Goal: Information Seeking & Learning: Learn about a topic

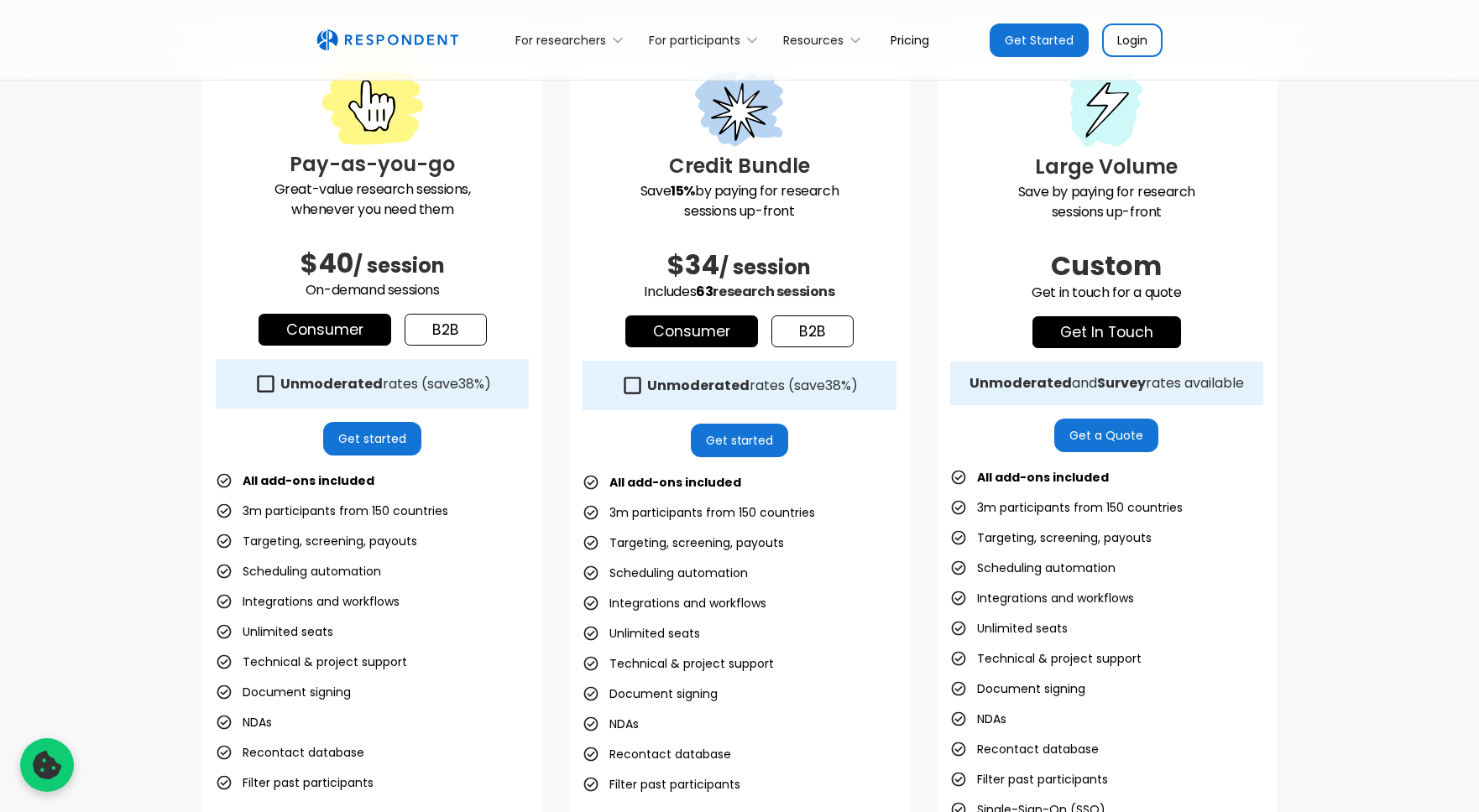
scroll to position [488, 0]
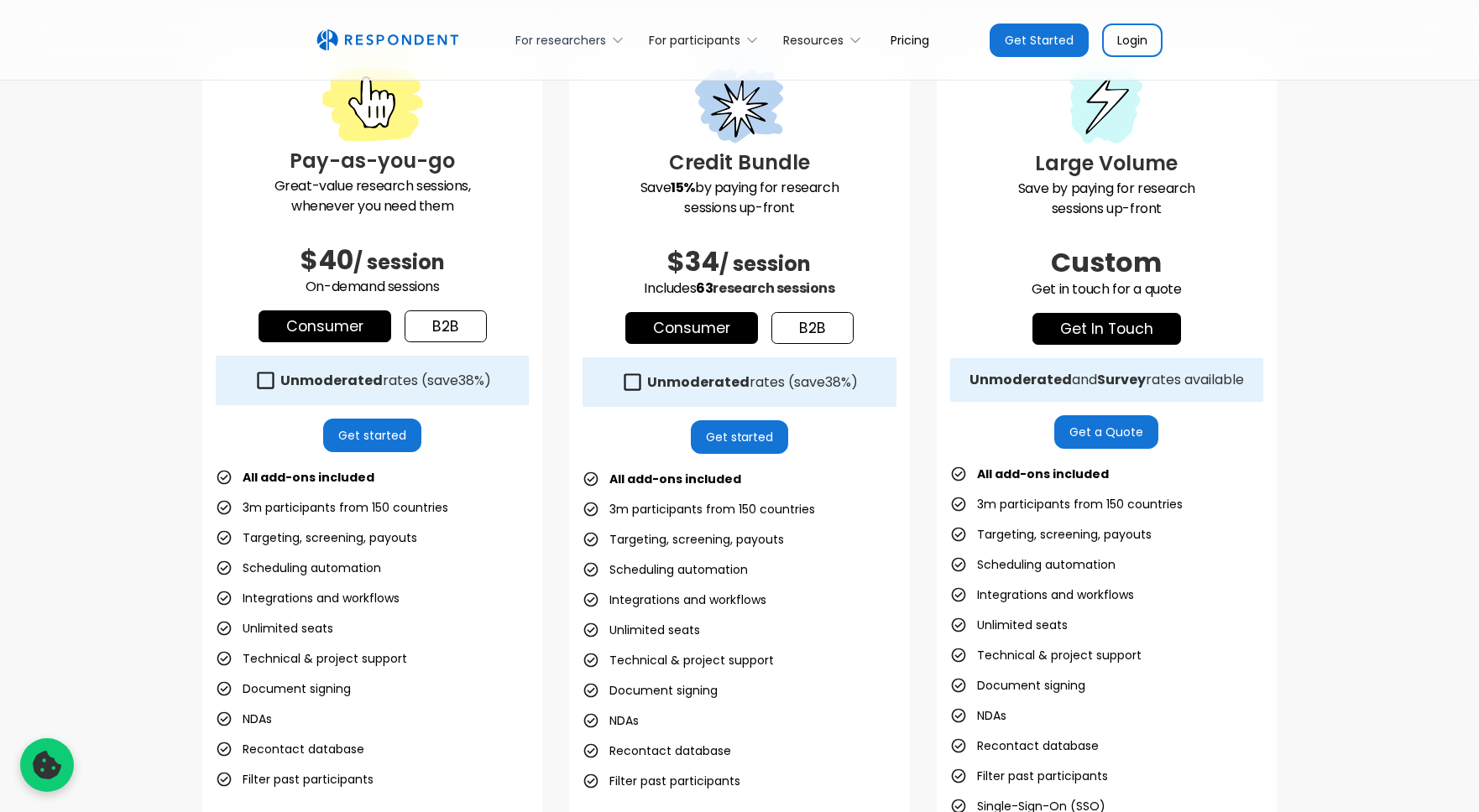
click at [547, 44] on div "For researchers" at bounding box center [560, 39] width 91 height 17
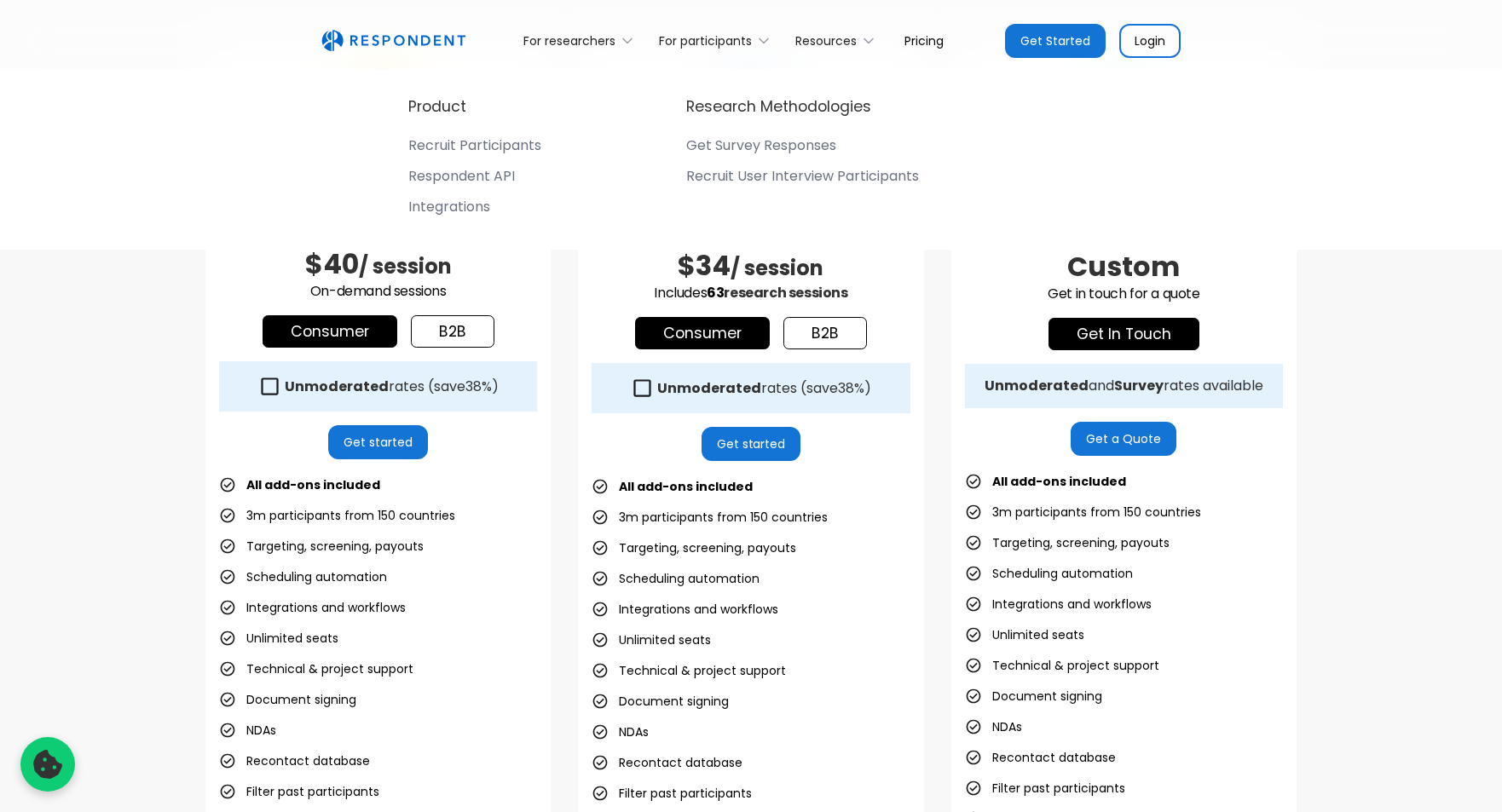
click at [540, 493] on div "Pay-as-you-go Great-value research sessions, whenever you need them $40 / sessi…" at bounding box center [377, 437] width 345 height 788
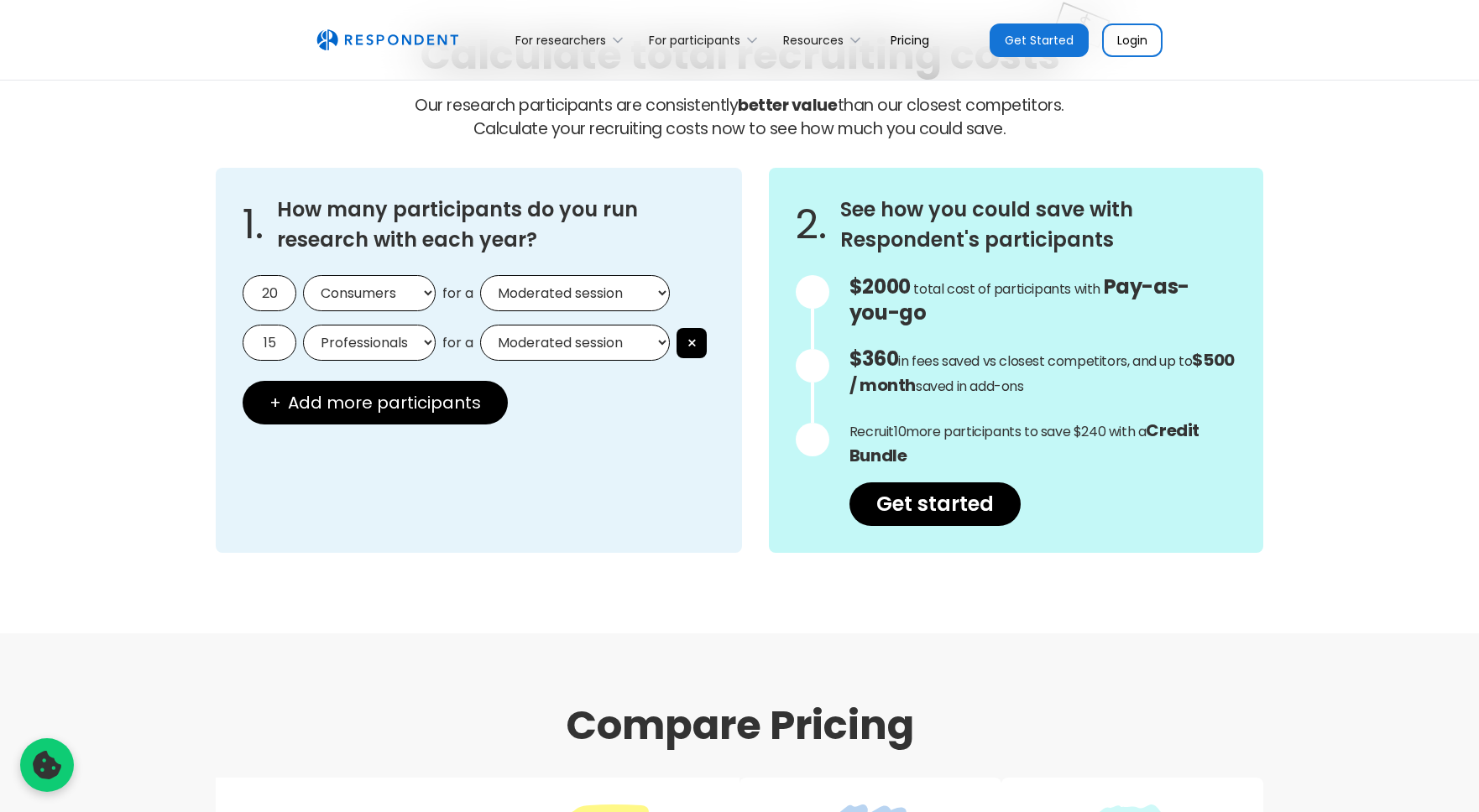
scroll to position [1477, 0]
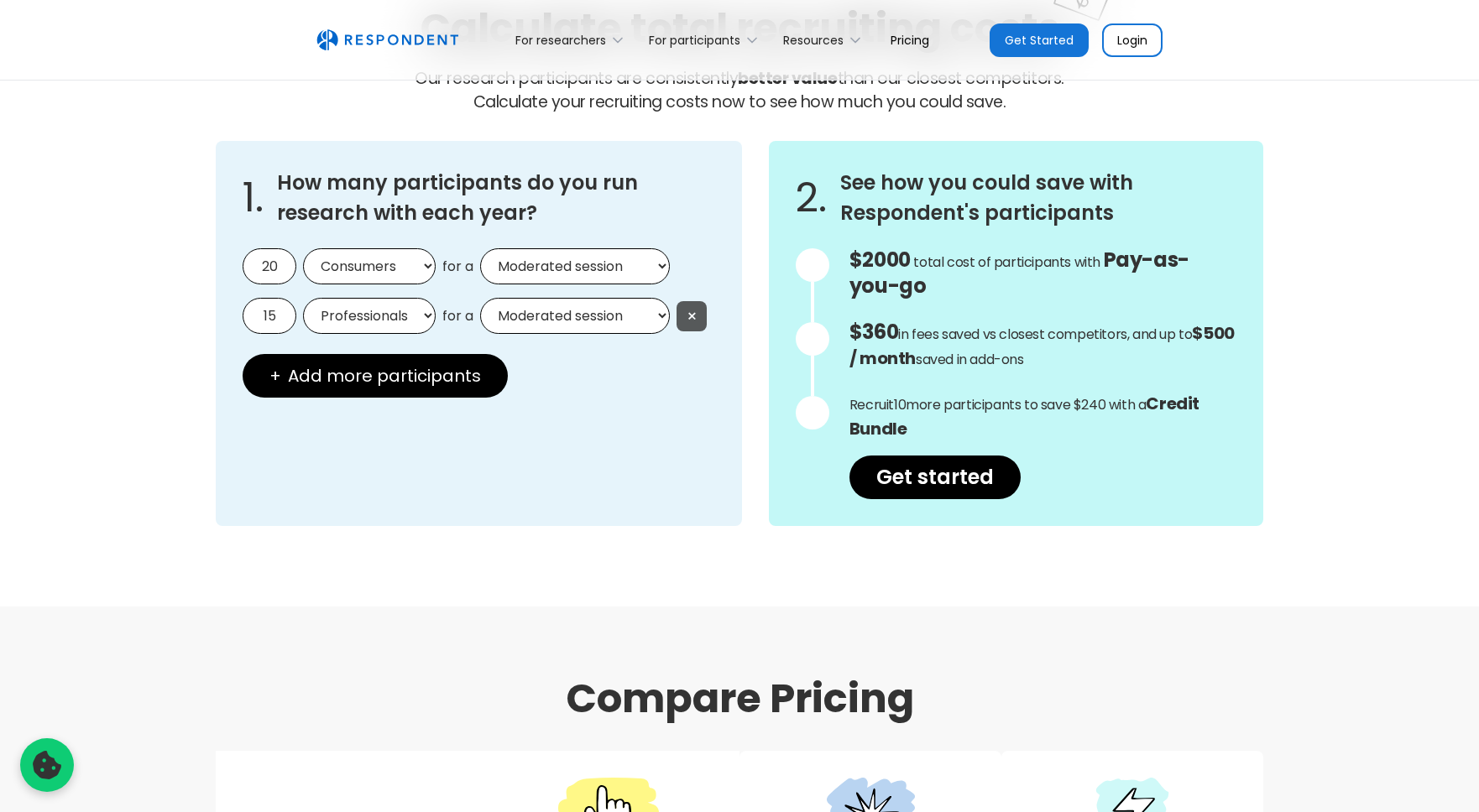
click at [694, 310] on button "×" at bounding box center [691, 316] width 31 height 31
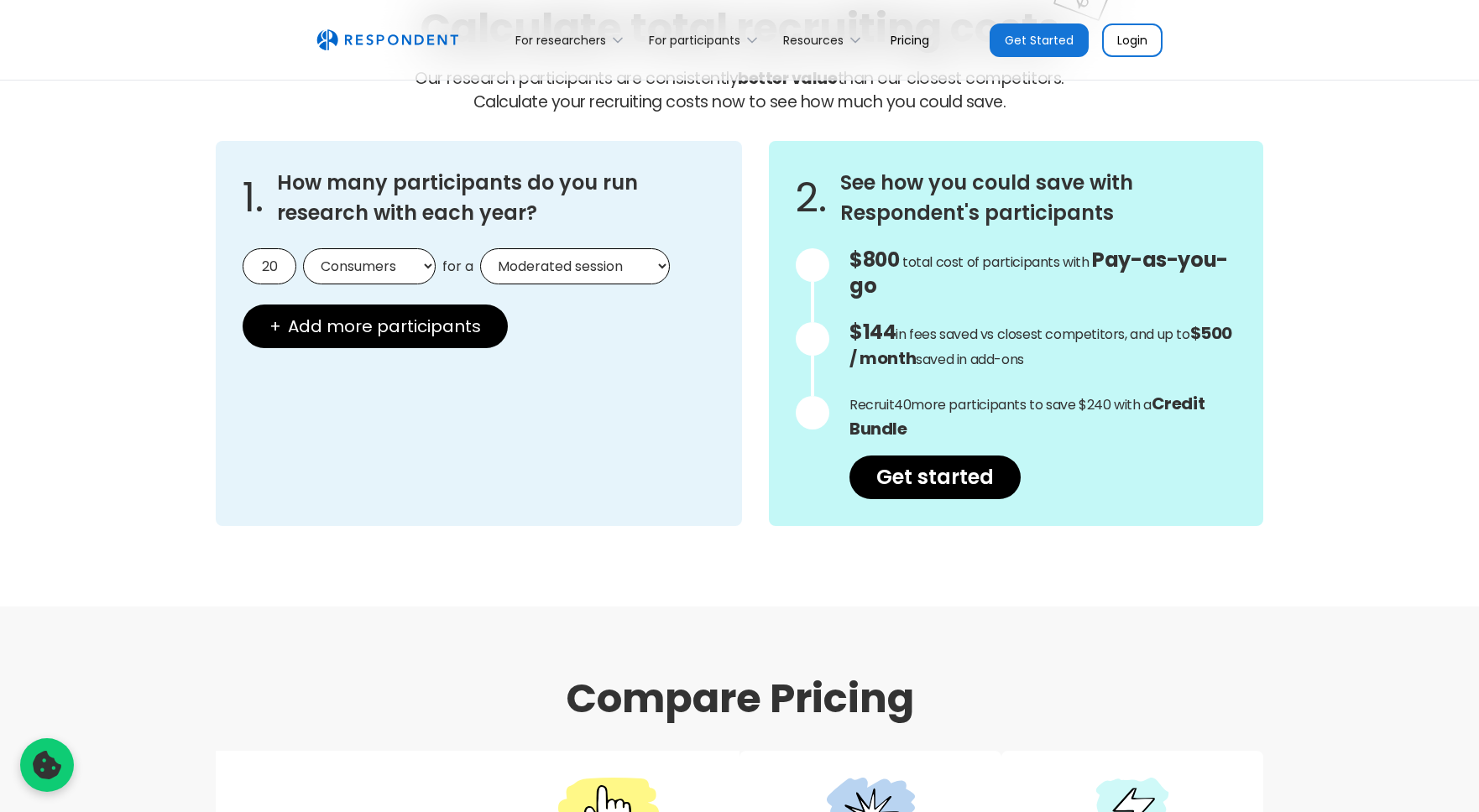
click at [570, 265] on select "Moderated session Unmoderated session" at bounding box center [574, 266] width 190 height 36
click at [589, 354] on div "1. How many participants do you run research with each year? 20 Consumers Profe…" at bounding box center [479, 333] width 526 height 385
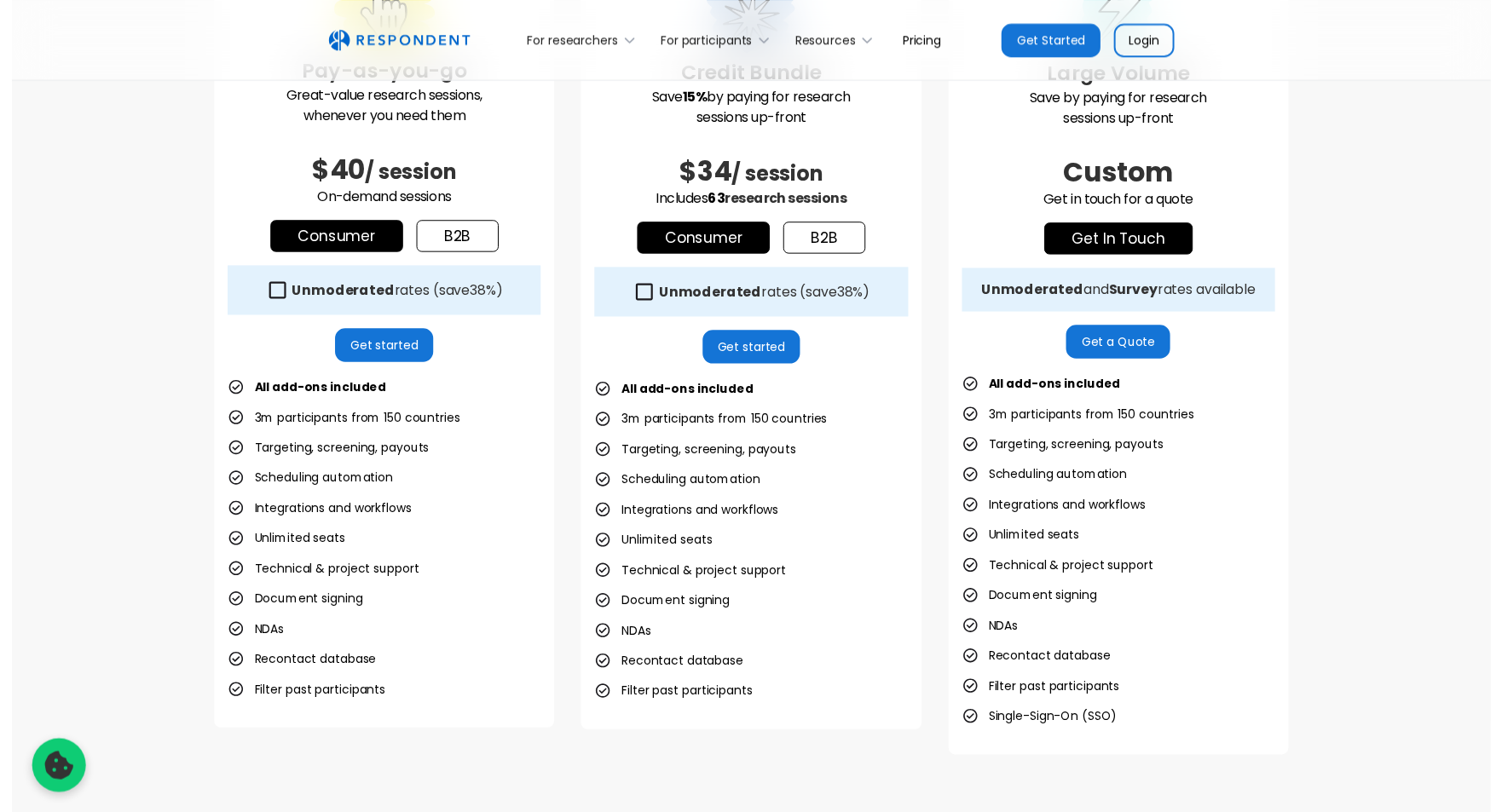
scroll to position [26, 0]
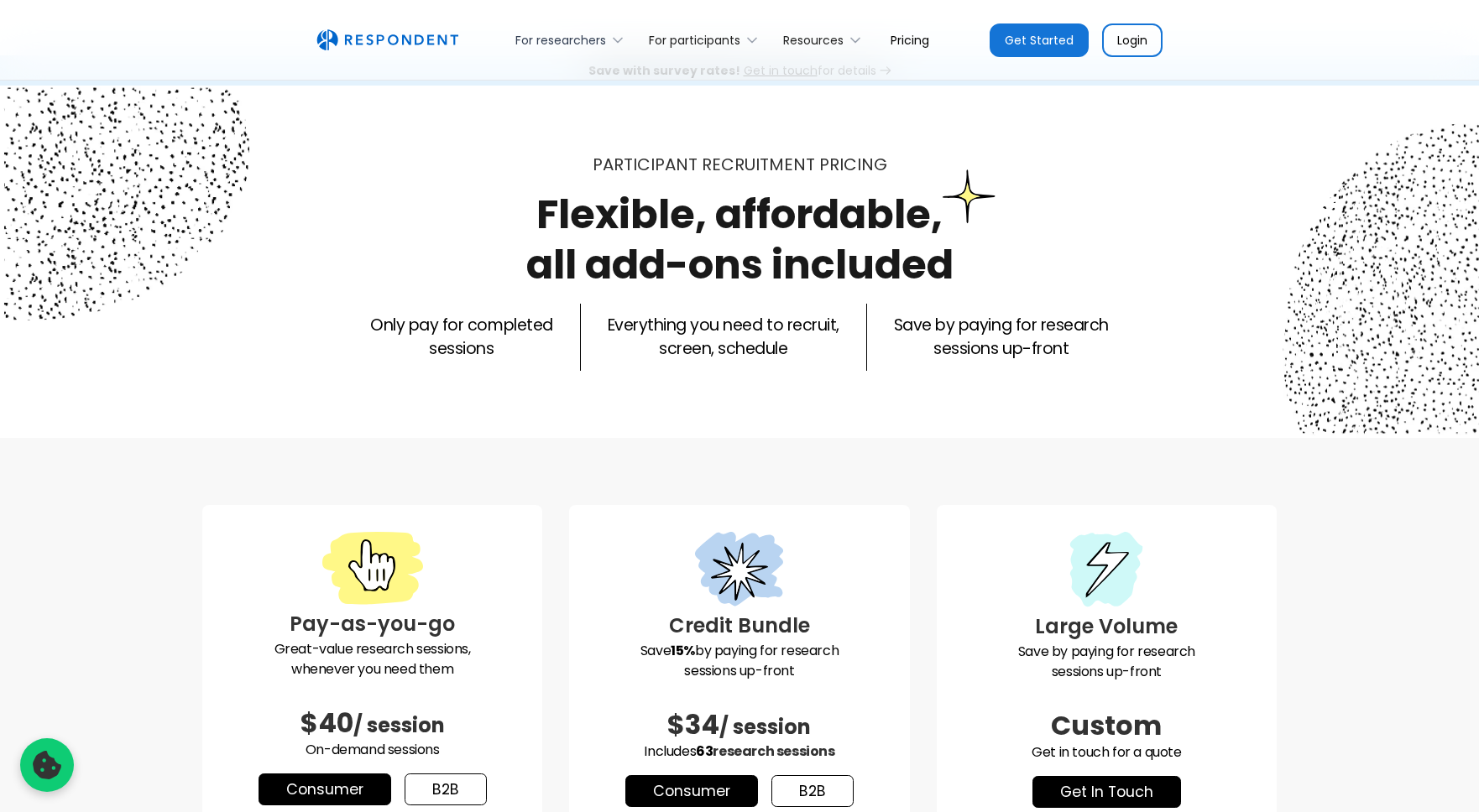
click at [595, 36] on div "For researchers" at bounding box center [560, 39] width 91 height 17
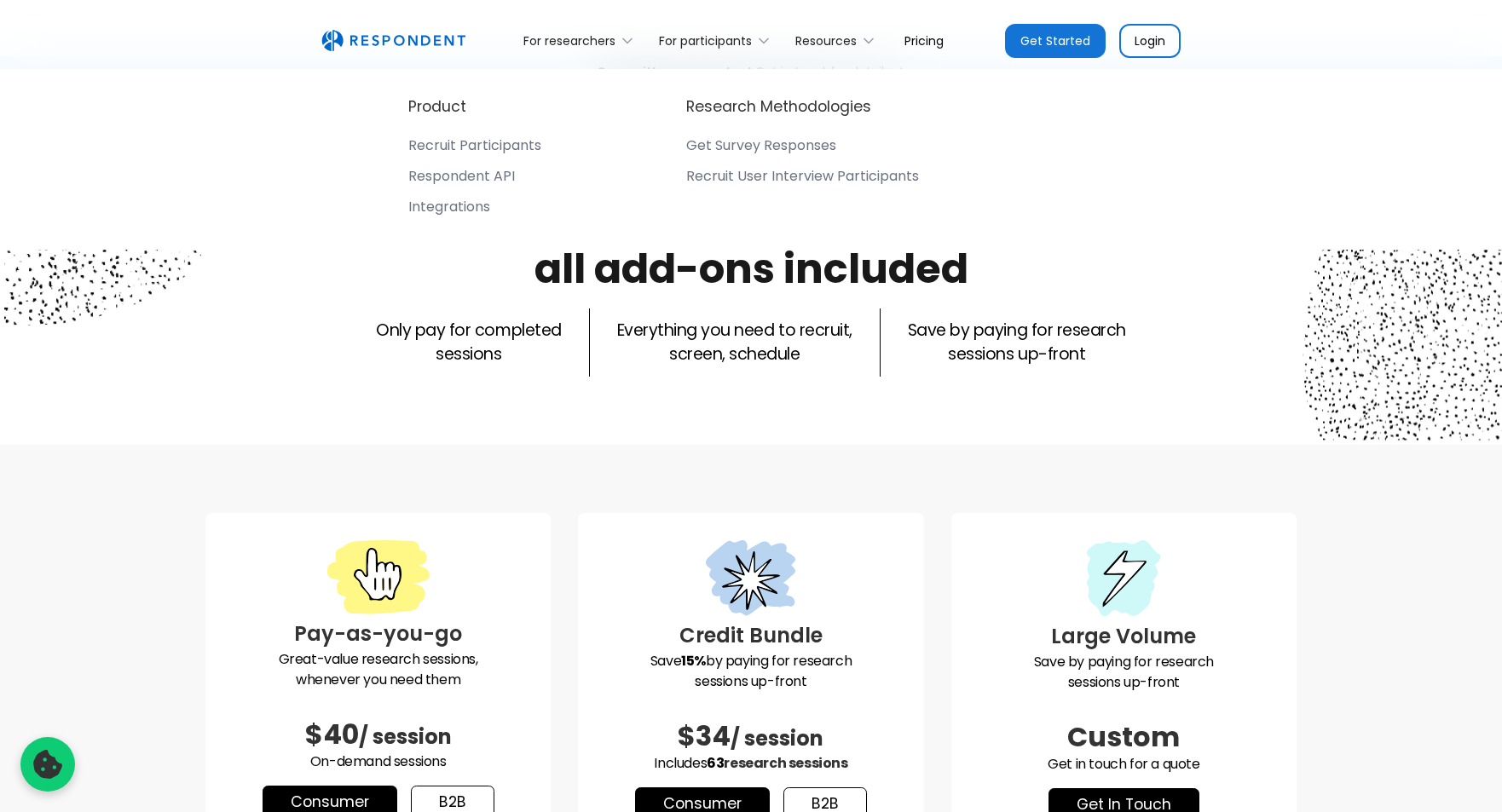
click at [493, 145] on div "Recruit Participants" at bounding box center [474, 145] width 133 height 17
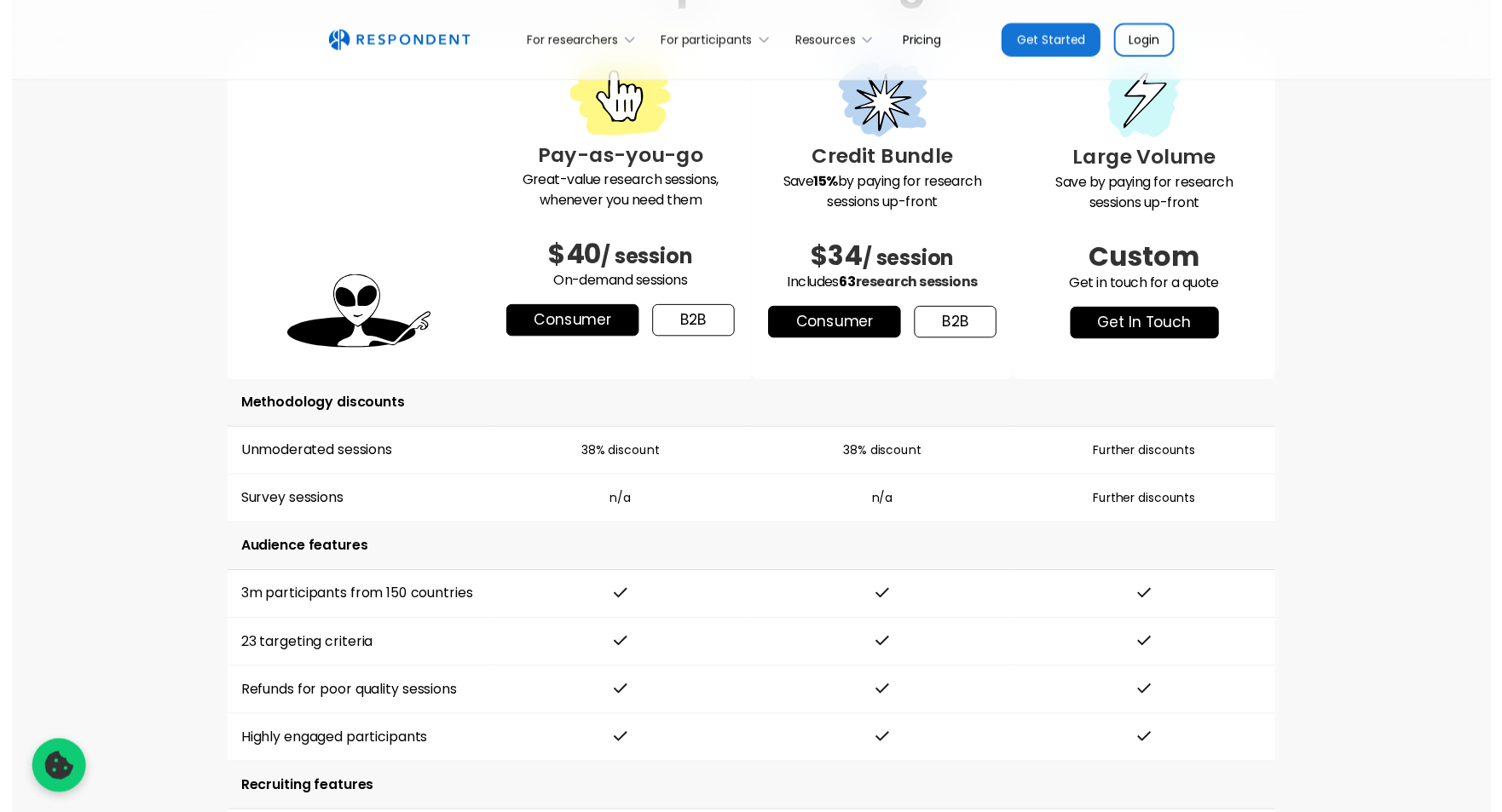
scroll to position [2228, 0]
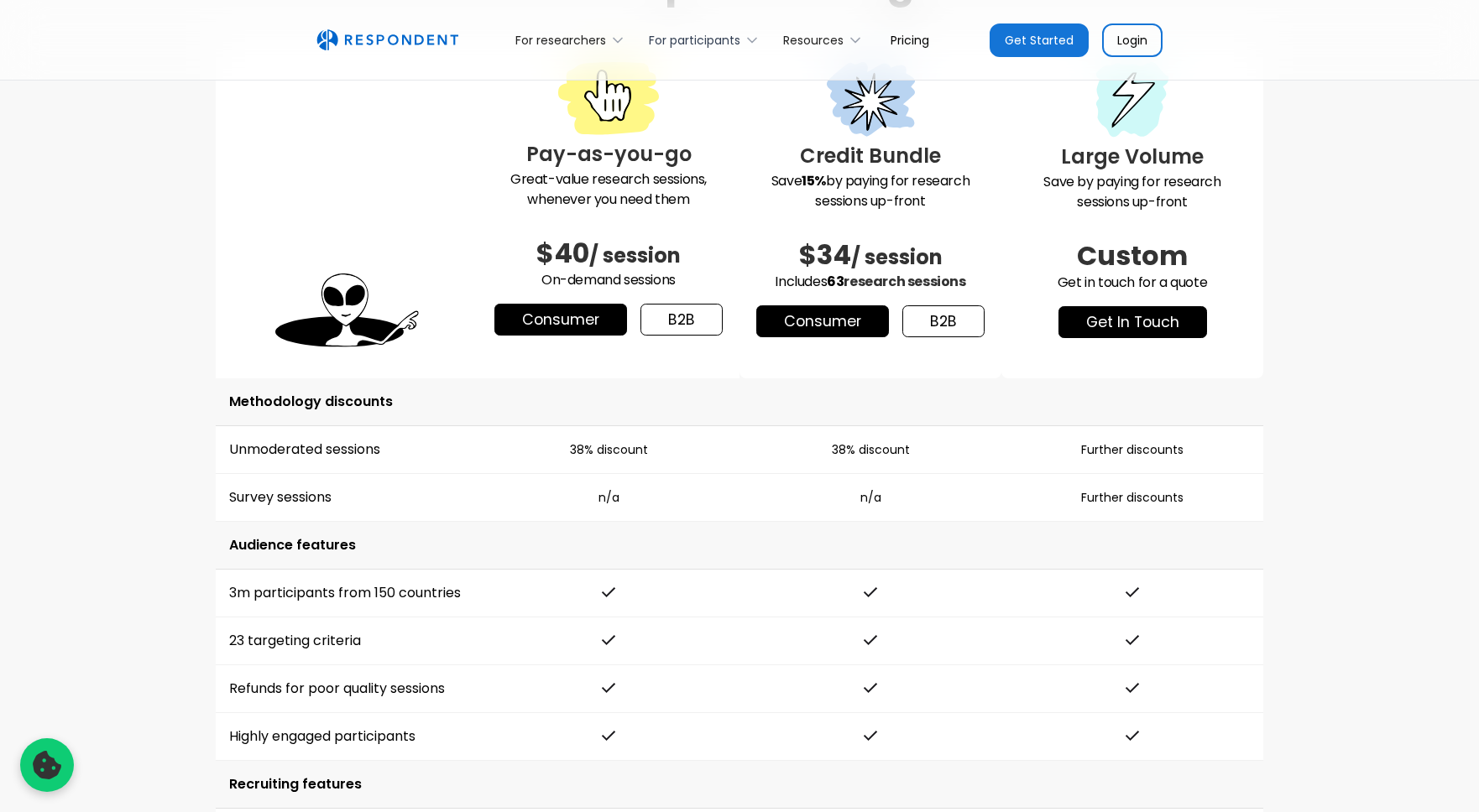
click at [696, 35] on div "For participants" at bounding box center [694, 39] width 92 height 17
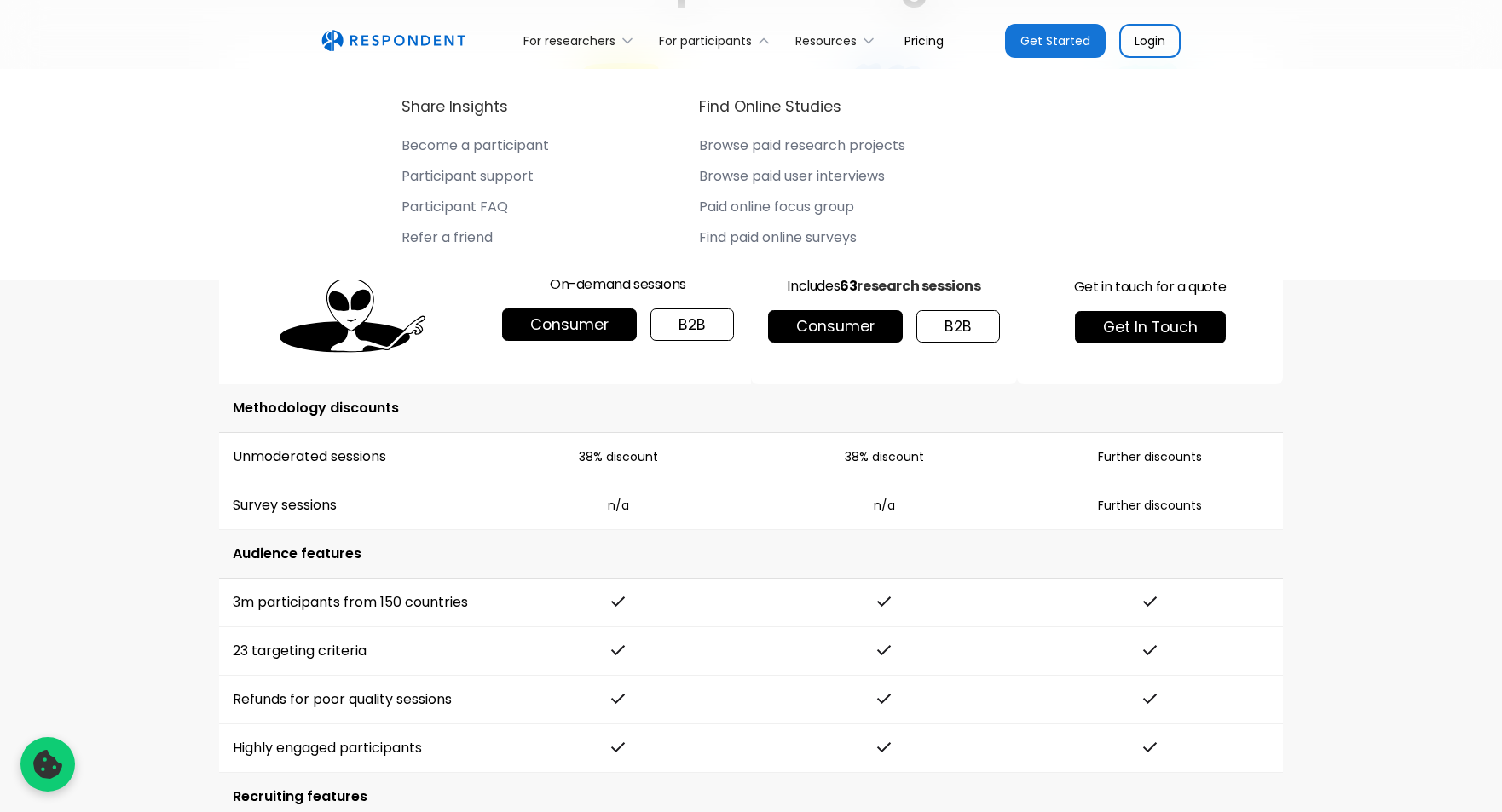
click at [733, 205] on div "Paid online focus group" at bounding box center [776, 207] width 155 height 17
